Goal: Entertainment & Leisure: Consume media (video, audio)

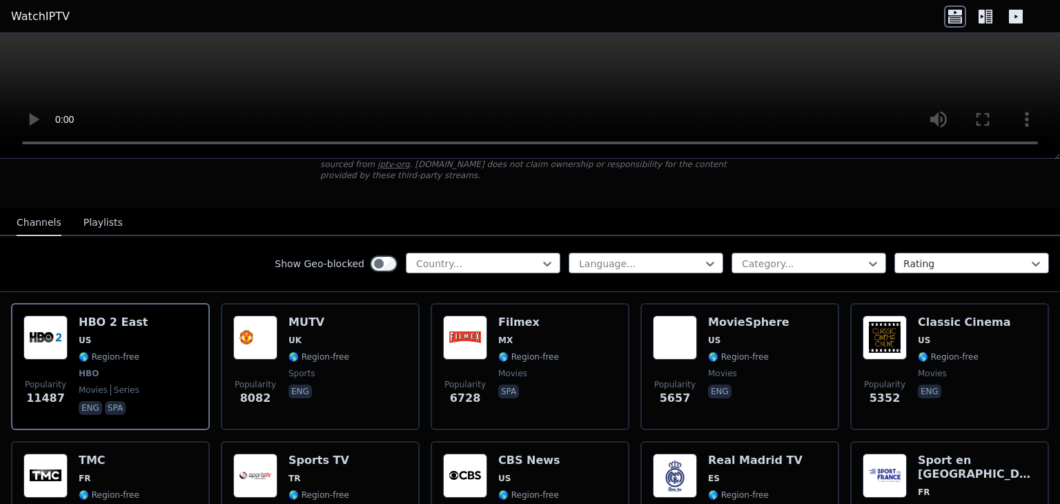
scroll to position [69, 0]
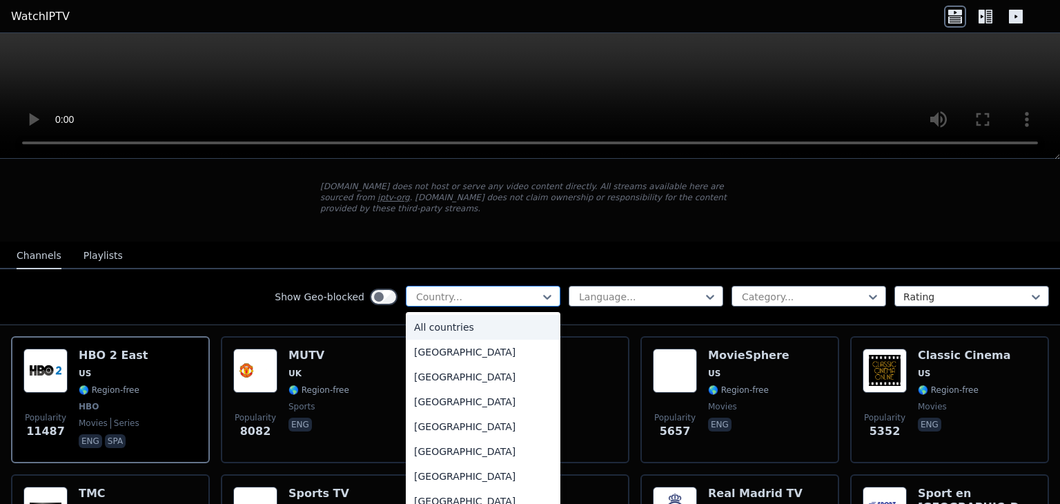
click at [529, 290] on div at bounding box center [478, 297] width 126 height 14
type input "***"
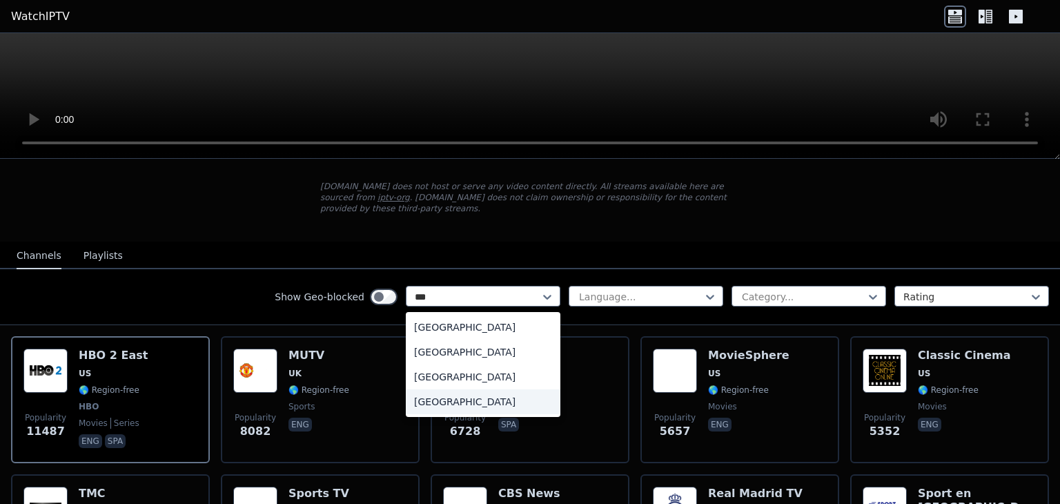
click at [436, 389] on div "[GEOGRAPHIC_DATA]" at bounding box center [483, 401] width 155 height 25
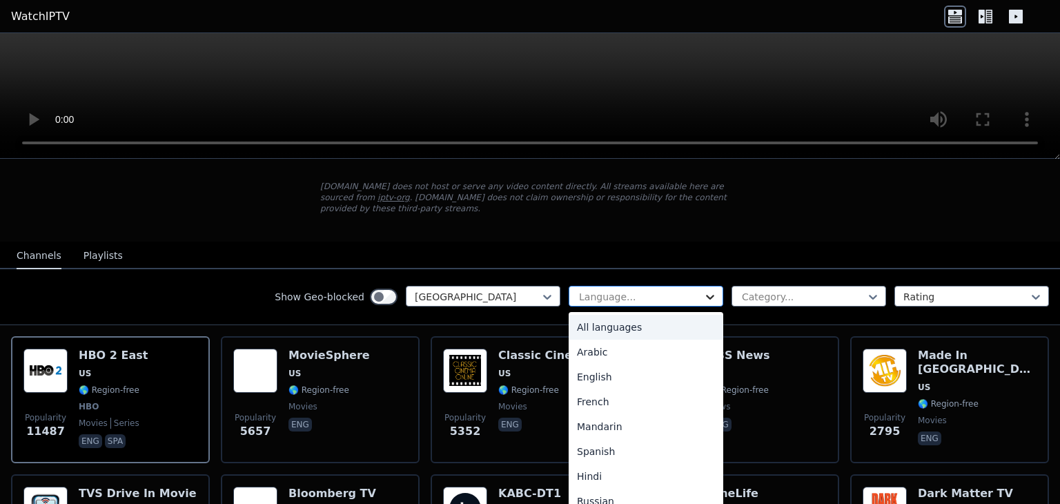
click at [703, 290] on icon at bounding box center [710, 297] width 14 height 14
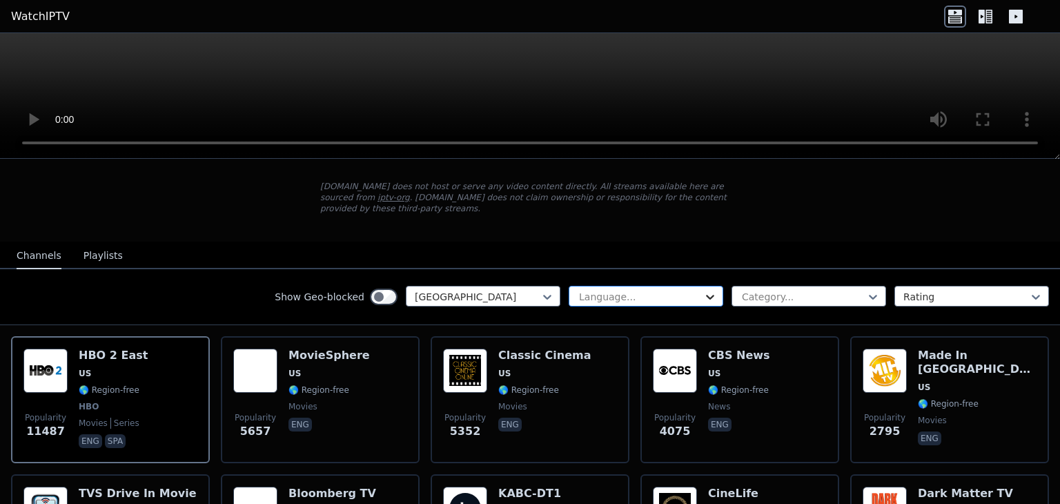
click at [703, 290] on icon at bounding box center [710, 297] width 14 height 14
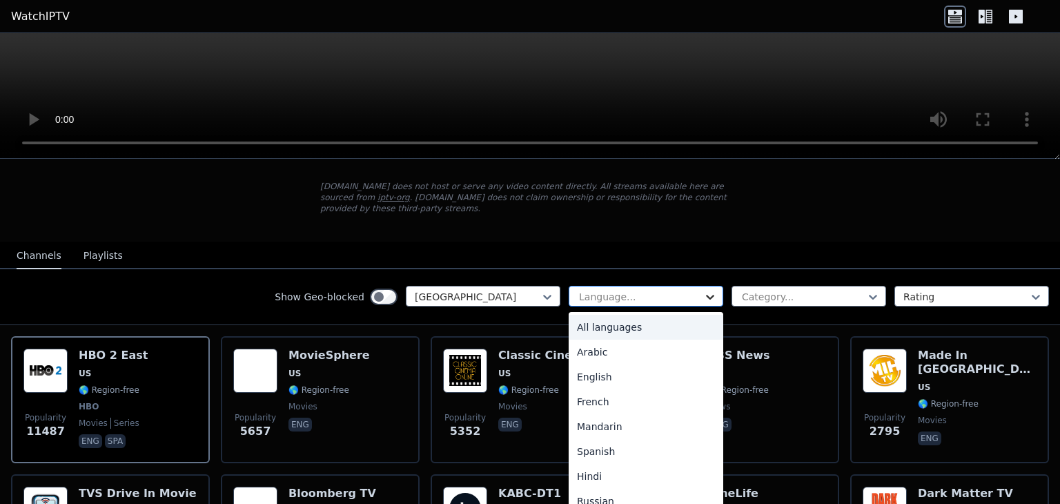
click at [703, 290] on icon at bounding box center [710, 297] width 14 height 14
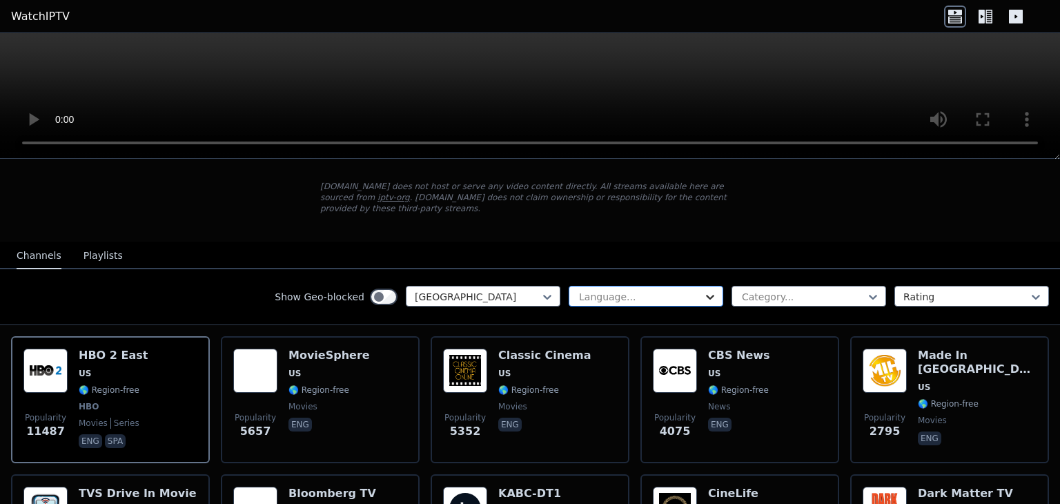
click at [703, 290] on icon at bounding box center [710, 297] width 14 height 14
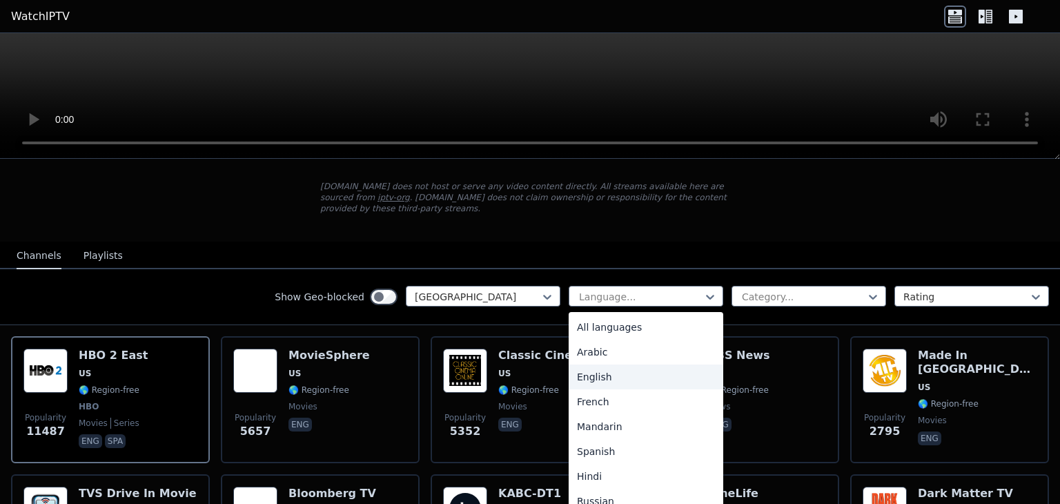
click at [604, 364] on div "English" at bounding box center [646, 376] width 155 height 25
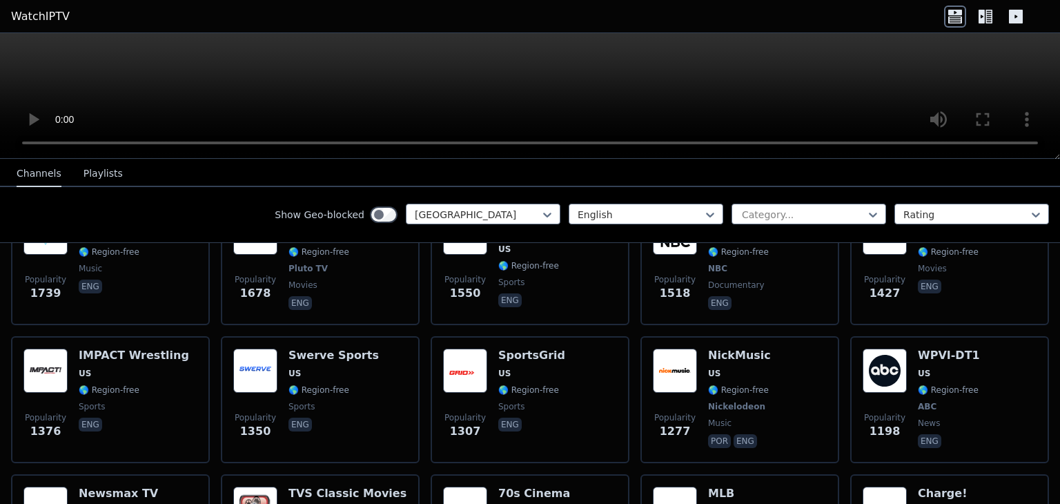
scroll to position [414, 0]
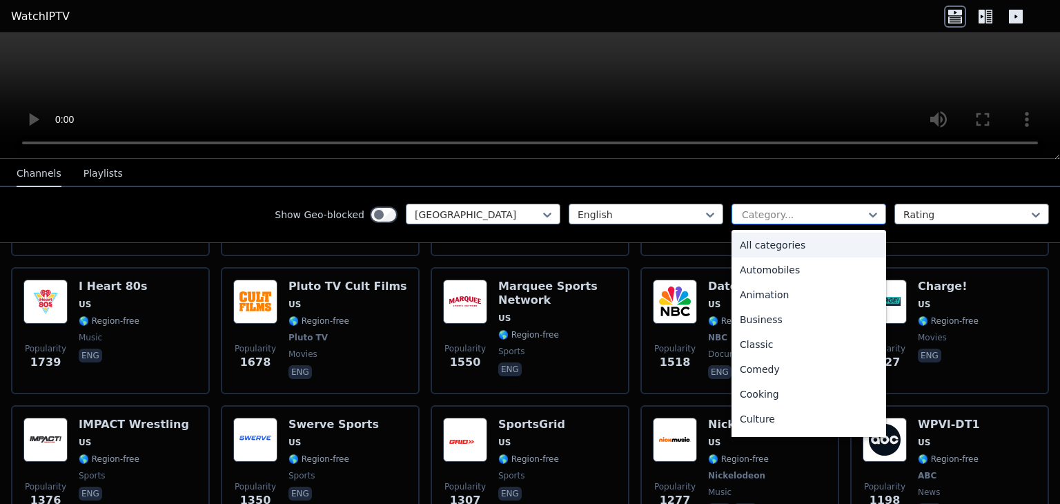
click at [854, 210] on div at bounding box center [803, 215] width 126 height 14
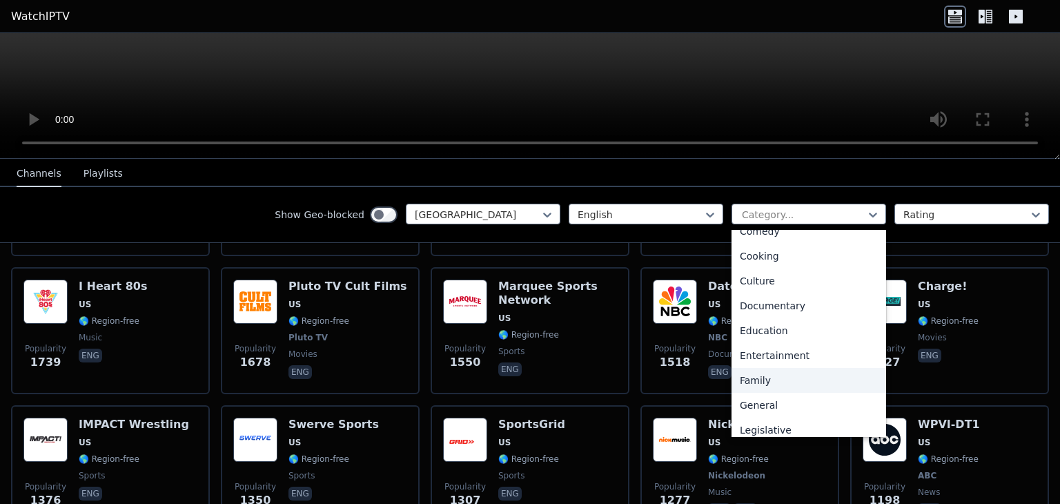
scroll to position [345, 0]
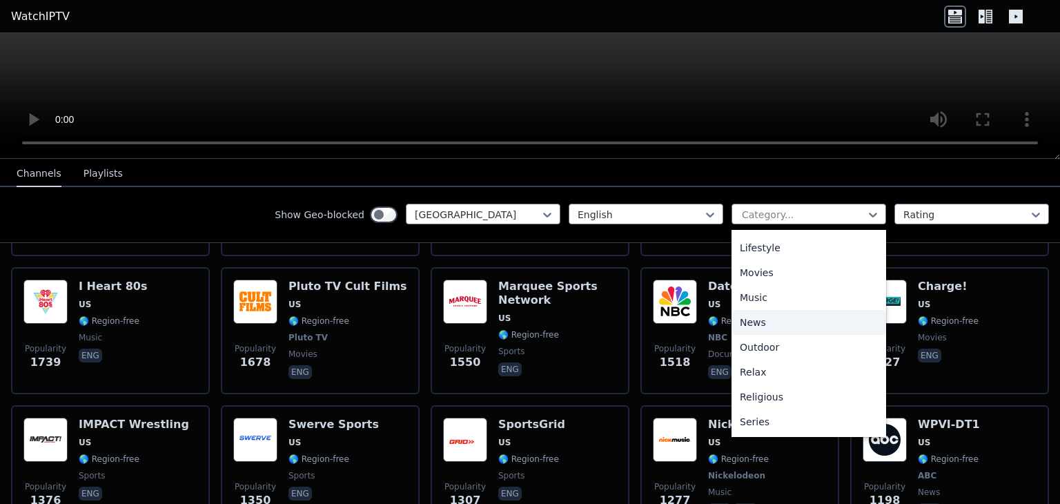
click at [761, 324] on div "News" at bounding box center [808, 322] width 155 height 25
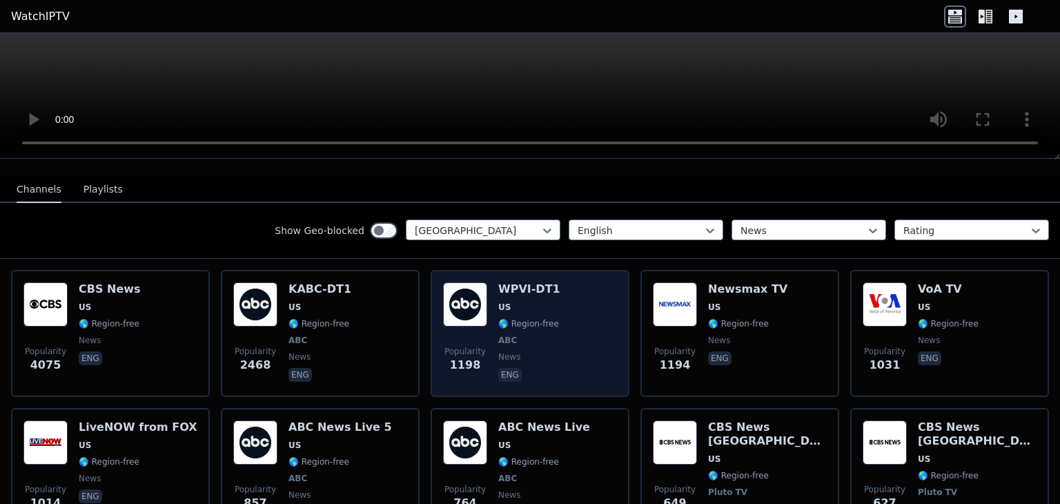
scroll to position [138, 0]
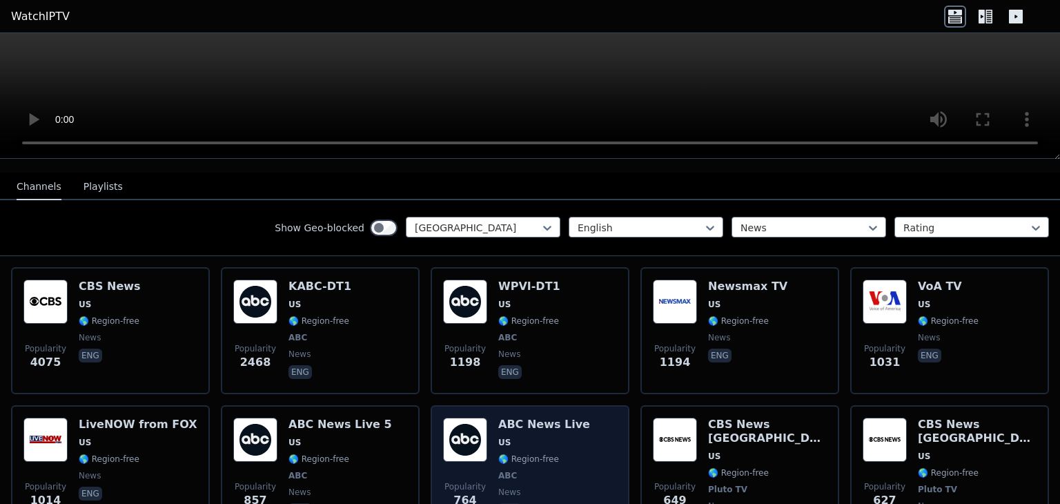
click at [471, 424] on img at bounding box center [465, 440] width 44 height 44
click at [467, 423] on img at bounding box center [465, 440] width 44 height 44
